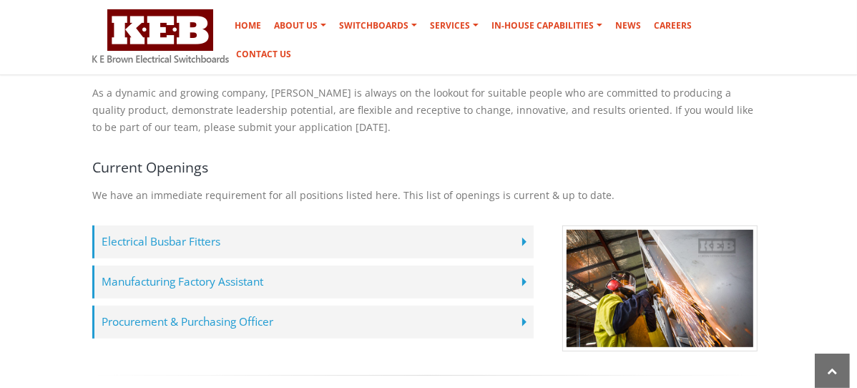
scroll to position [345, 0]
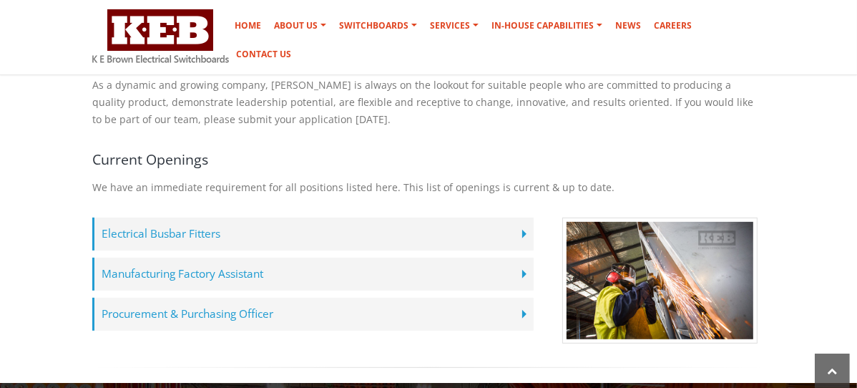
click at [182, 298] on label "Procurement & Purchasing Officer" at bounding box center [313, 314] width 442 height 33
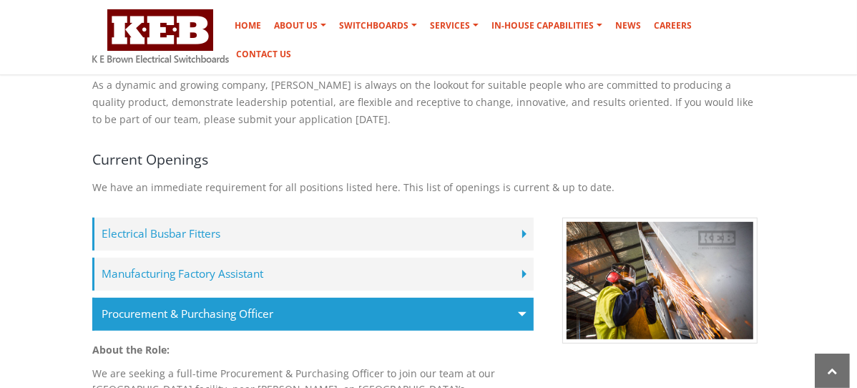
click at [182, 298] on label "Procurement & Purchasing Officer" at bounding box center [313, 314] width 442 height 33
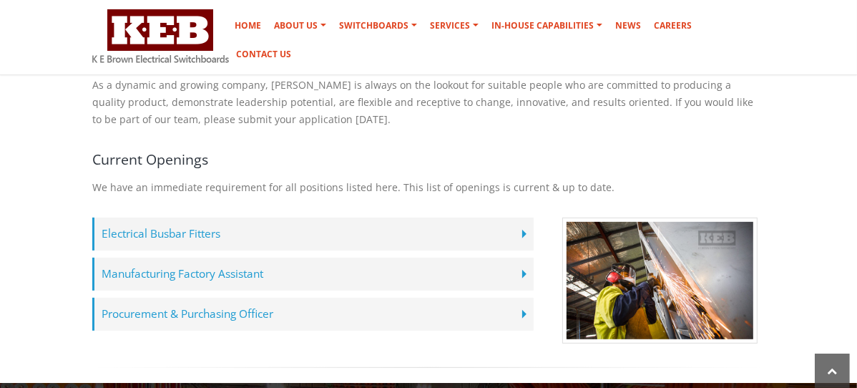
click at [156, 298] on label "Procurement & Purchasing Officer" at bounding box center [313, 314] width 442 height 33
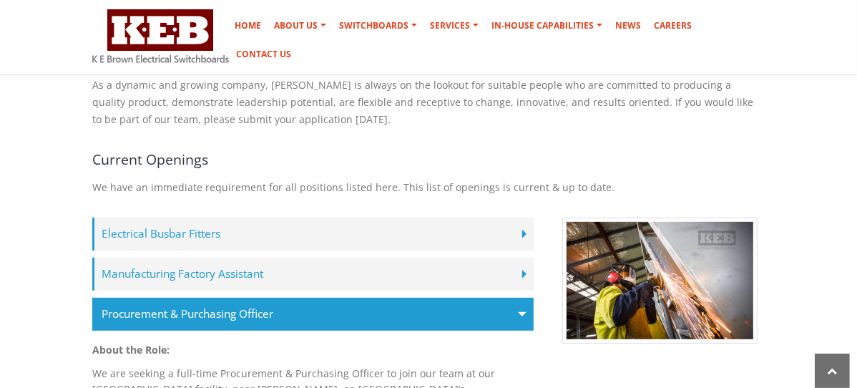
click at [157, 298] on label "Procurement & Purchasing Officer" at bounding box center [313, 314] width 442 height 33
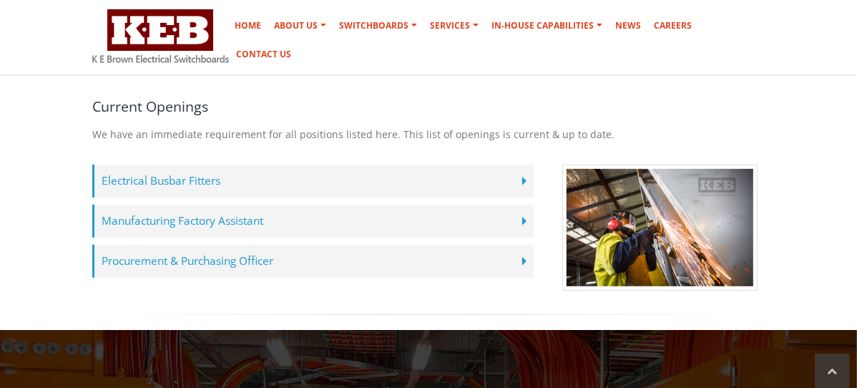
scroll to position [386, 0]
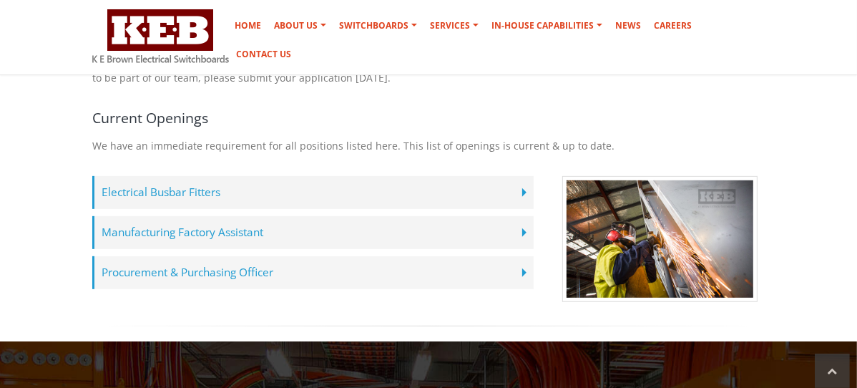
click at [534, 256] on label "Procurement & Purchasing Officer" at bounding box center [313, 272] width 442 height 33
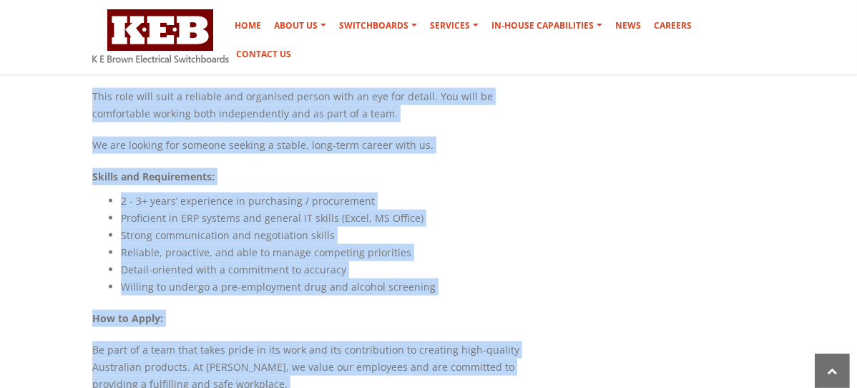
scroll to position [1334, 0]
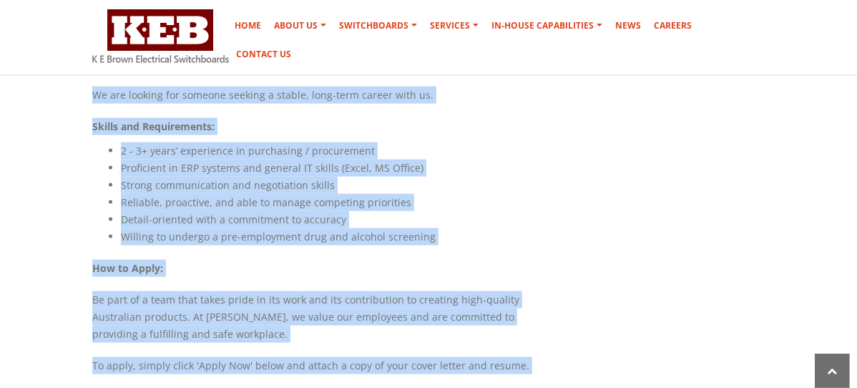
drag, startPoint x: 23, startPoint y: 125, endPoint x: 203, endPoint y: 362, distance: 298.3
copy div "About the Role: We are seeking a full-time Procurement & Purchasing Officer to …"
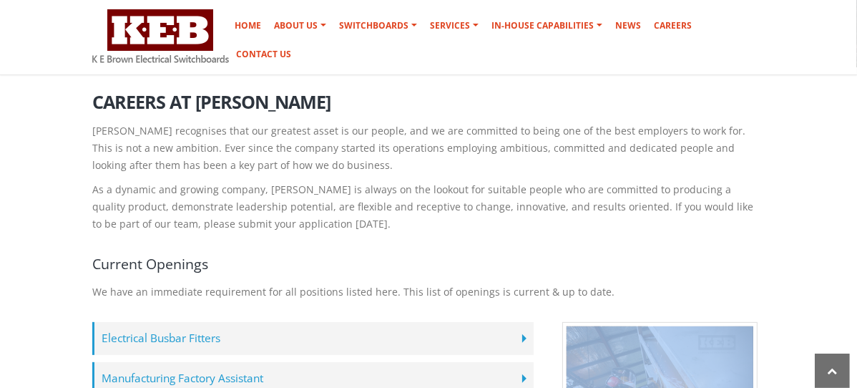
scroll to position [153, 0]
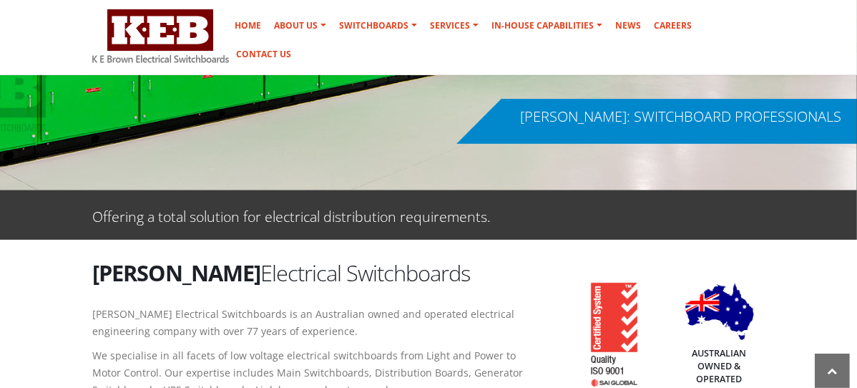
scroll to position [33, 0]
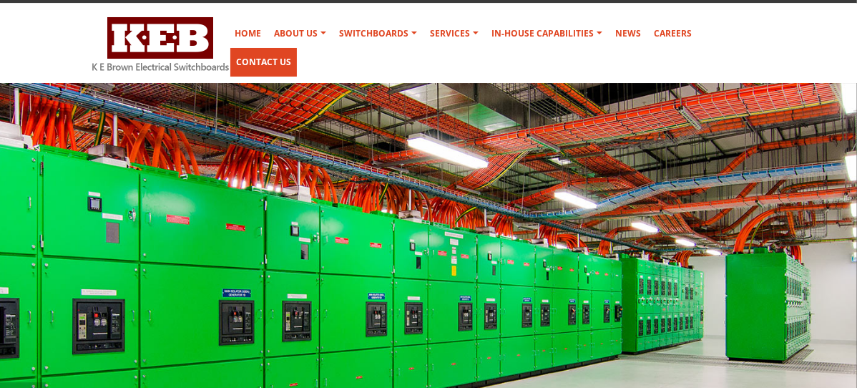
click at [297, 48] on link "Contact Us" at bounding box center [263, 62] width 67 height 29
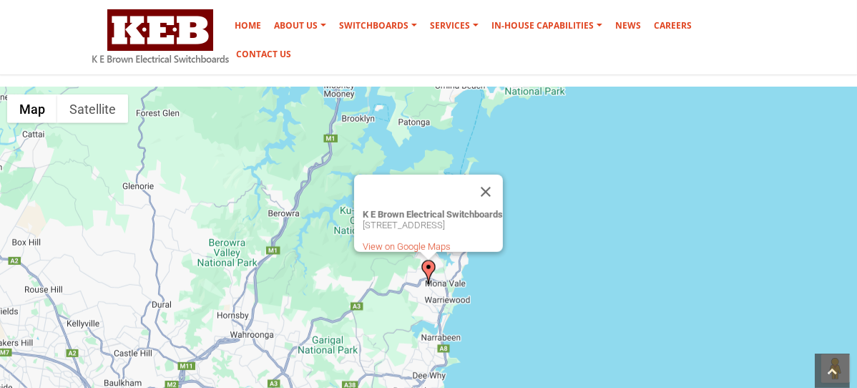
scroll to position [495, 0]
